Goal: Find specific page/section: Find specific page/section

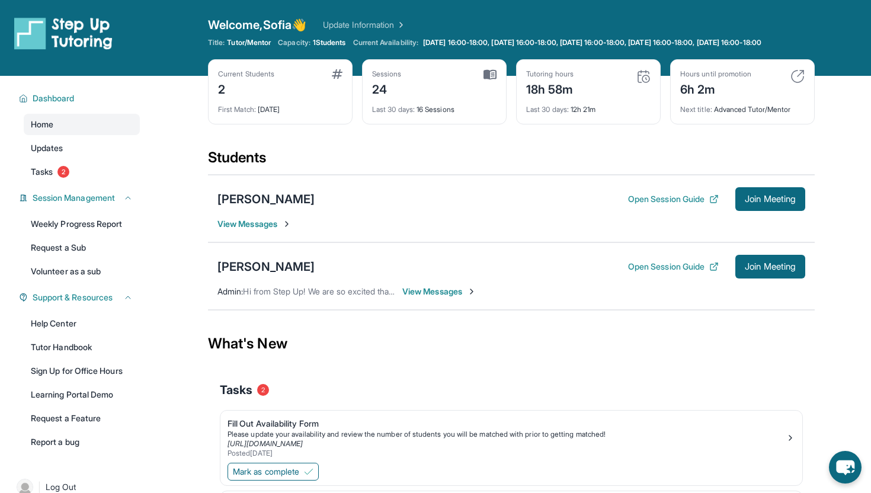
click at [642, 84] on img at bounding box center [643, 76] width 14 height 14
click at [493, 80] on img at bounding box center [489, 74] width 13 height 11
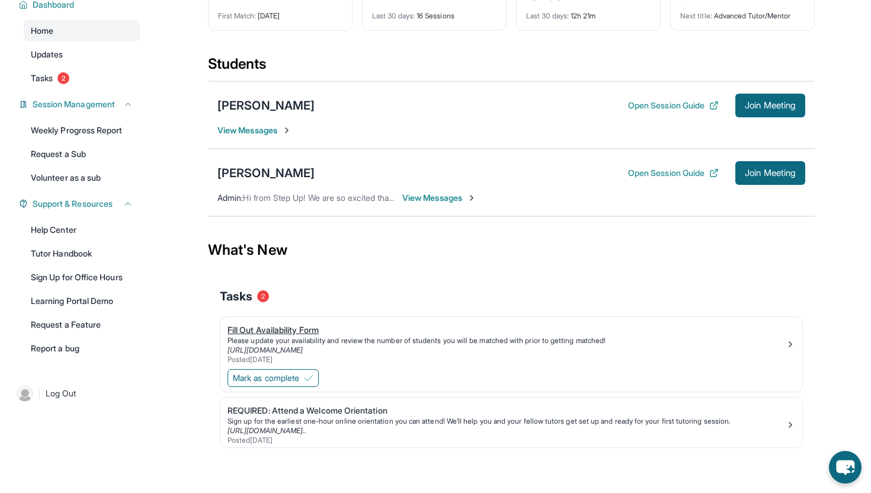
click at [303, 347] on link "[URL][DOMAIN_NAME]" at bounding box center [264, 349] width 75 height 9
